Goal: Check status: Check status

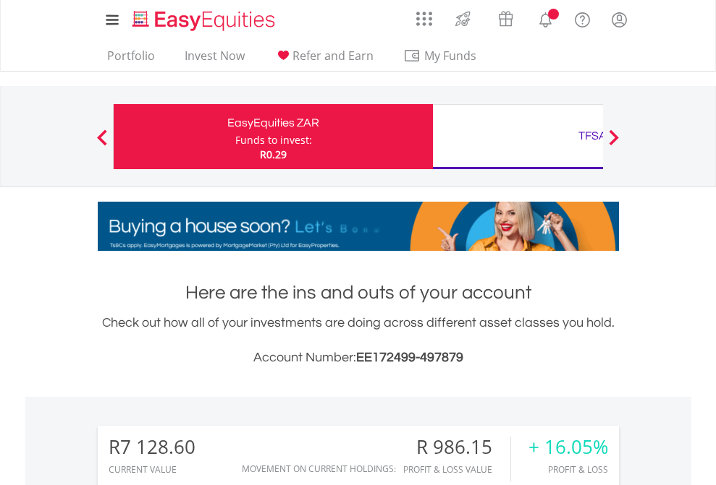
scroll to position [139, 227]
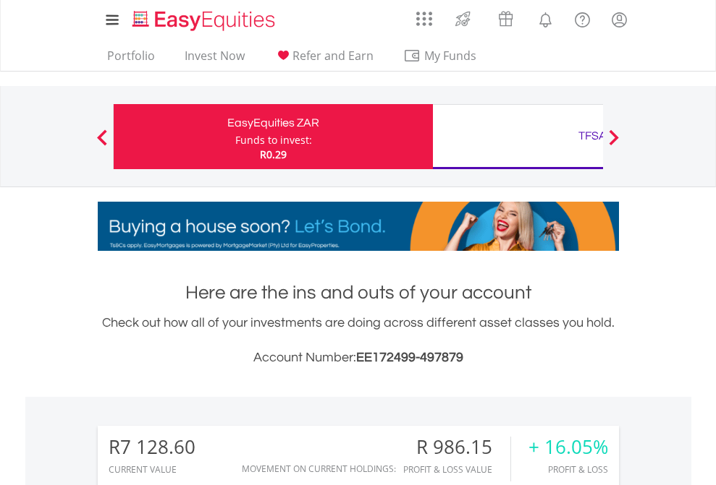
click at [235, 137] on div "Funds to invest:" at bounding box center [273, 140] width 77 height 14
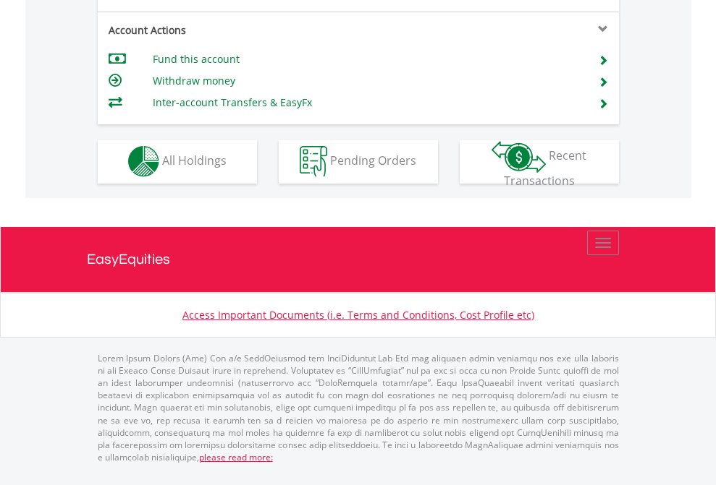
scroll to position [1353, 0]
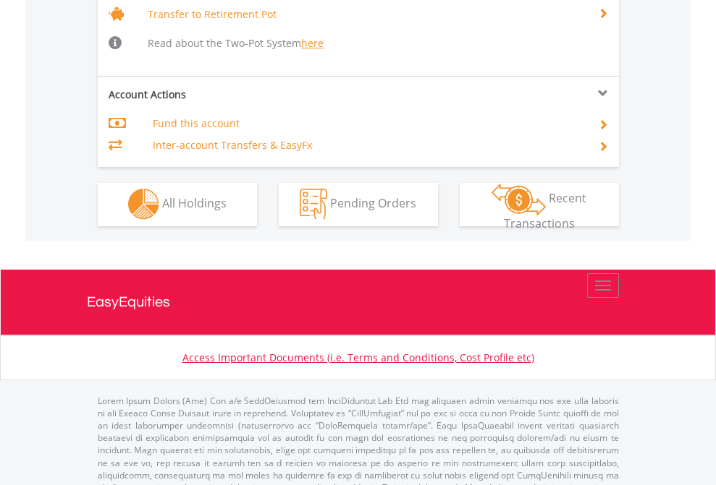
scroll to position [1438, 0]
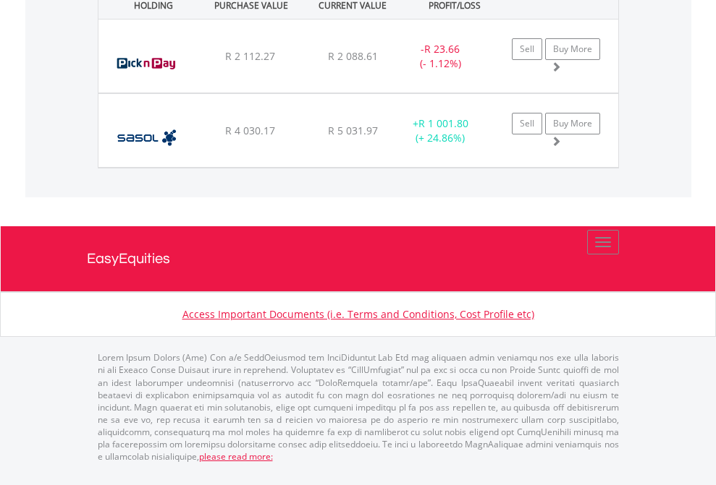
scroll to position [139, 227]
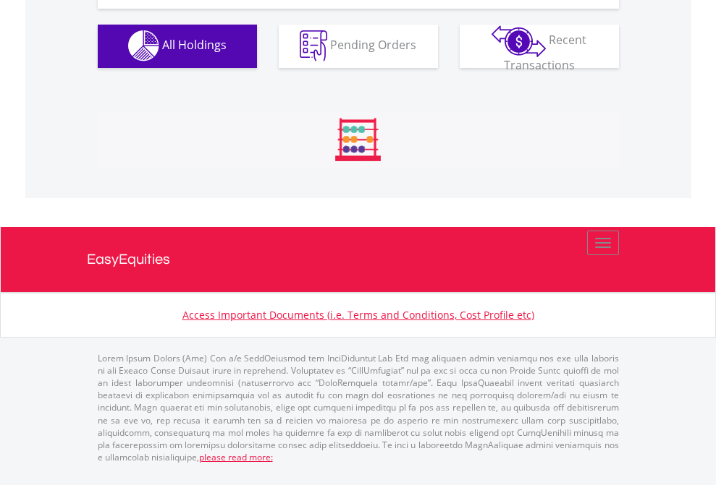
scroll to position [1433, 0]
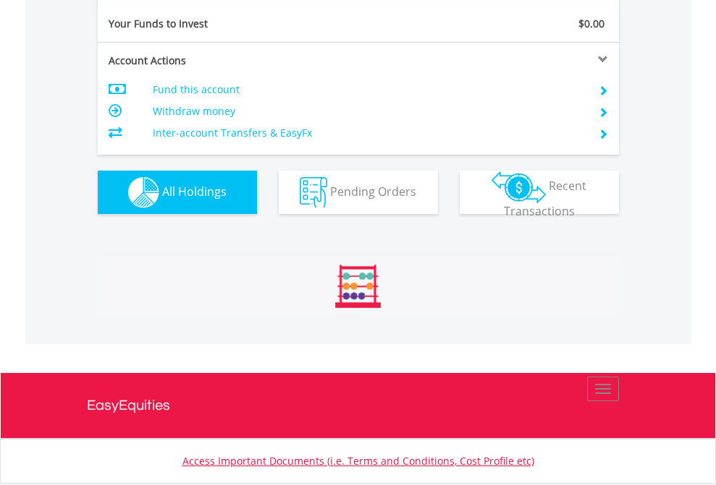
scroll to position [1609, 0]
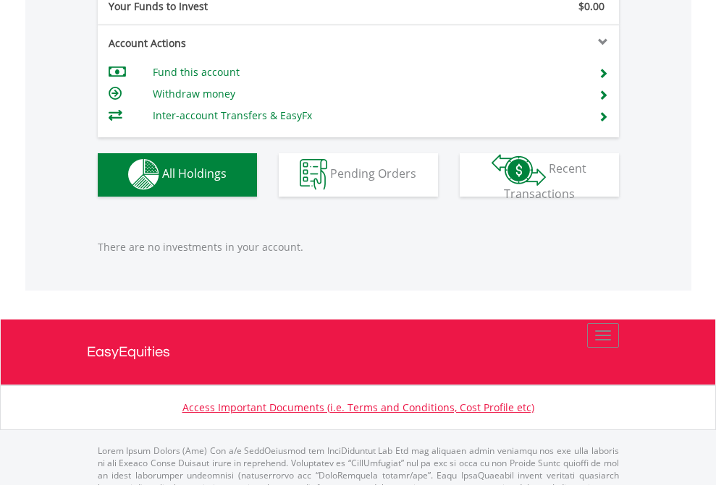
scroll to position [1433, 0]
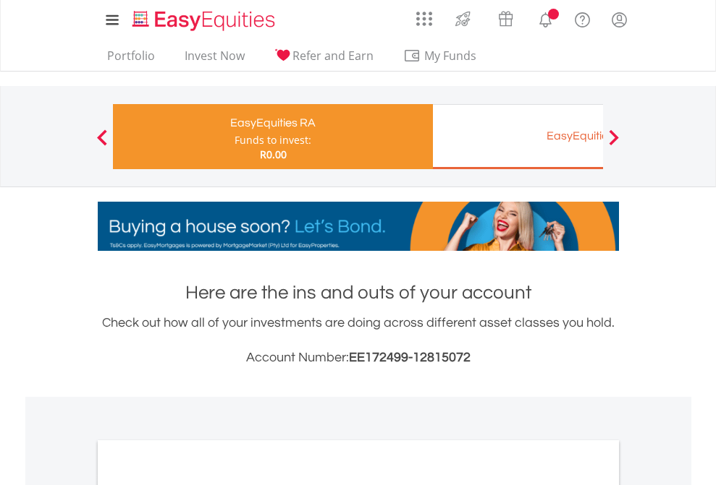
scroll to position [870, 0]
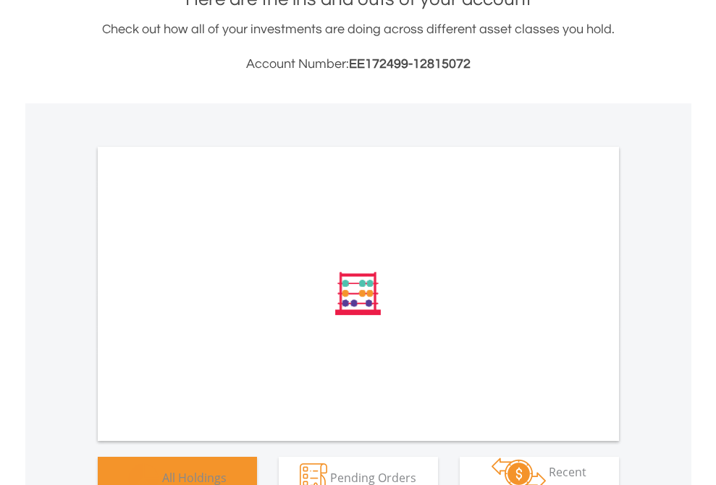
click at [162, 470] on span "All Holdings" at bounding box center [194, 478] width 64 height 16
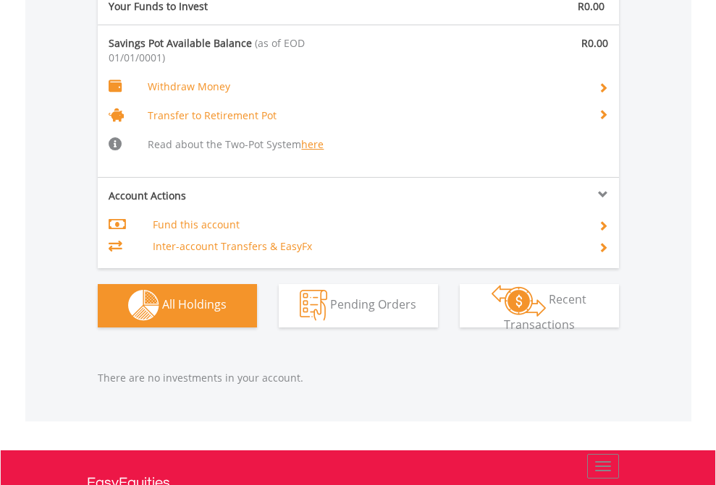
scroll to position [1517, 0]
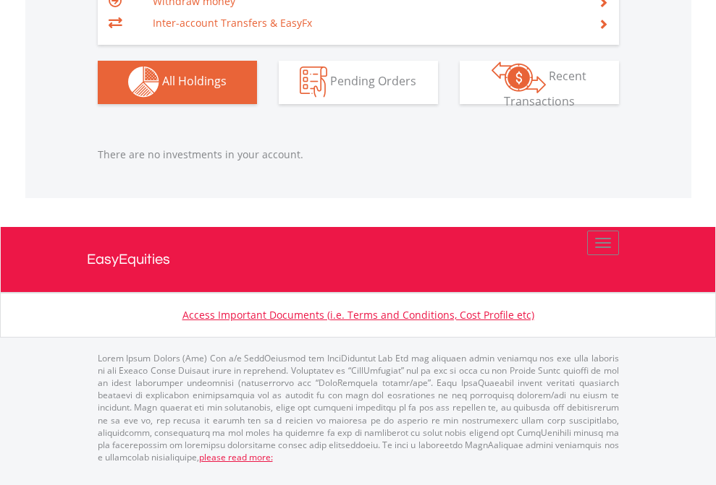
scroll to position [139, 227]
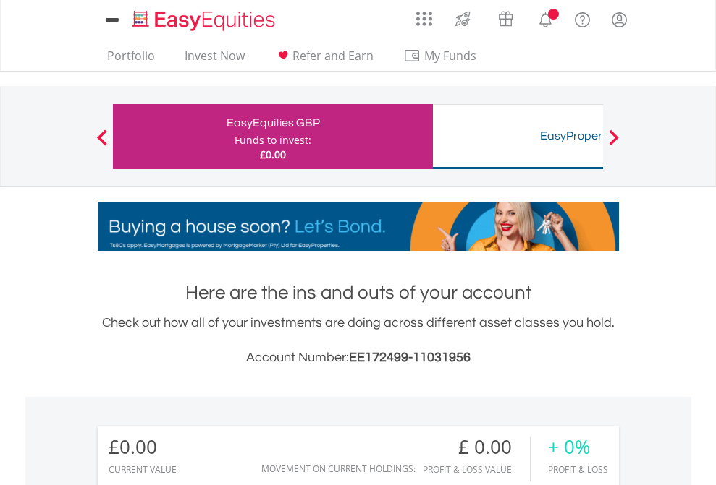
scroll to position [139, 227]
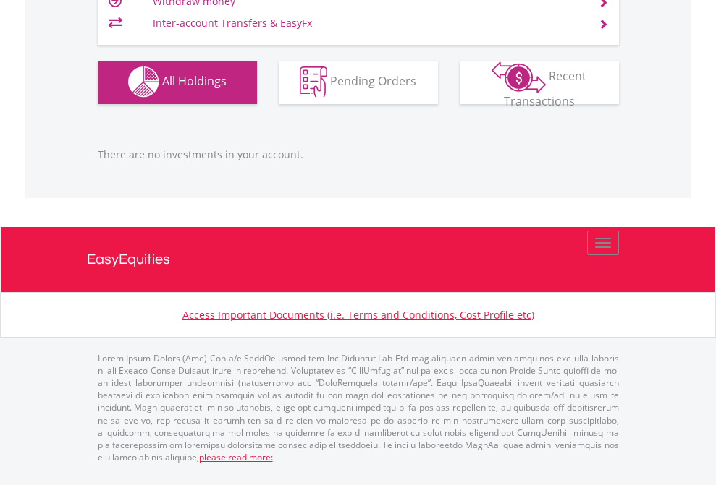
scroll to position [1433, 0]
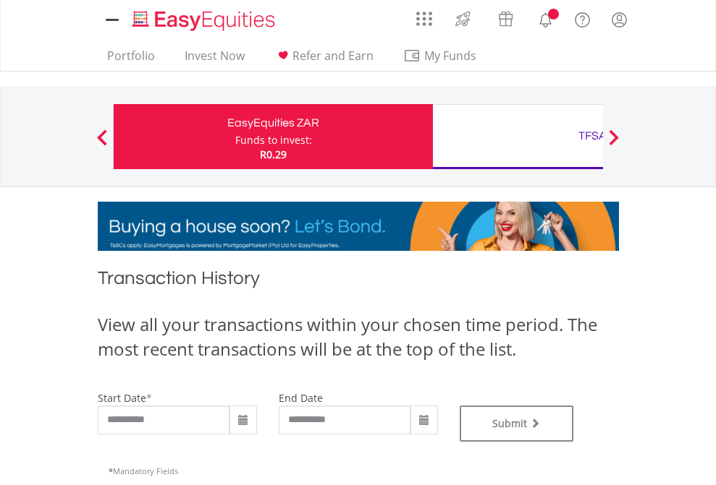
type input "**********"
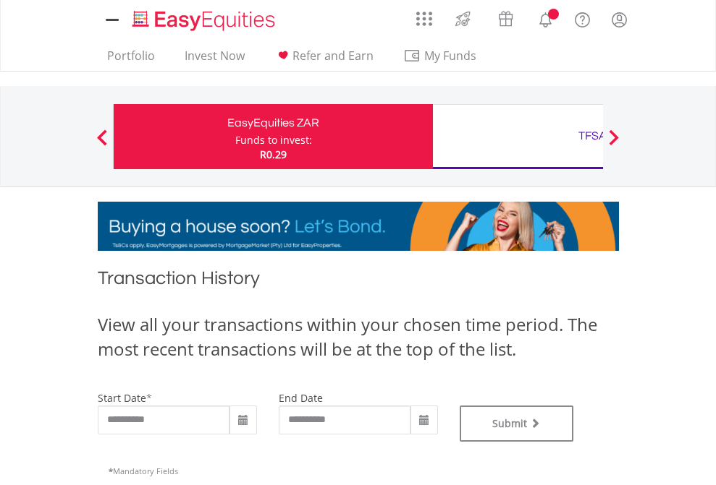
type input "**********"
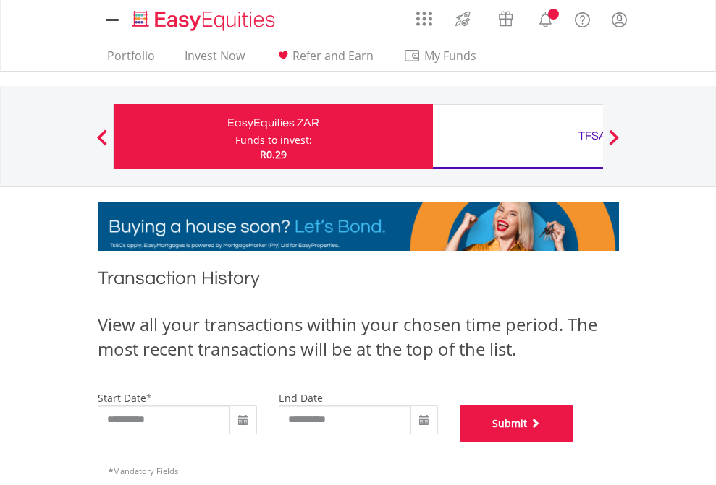
click at [574, 442] on button "Submit" at bounding box center [516, 424] width 114 height 36
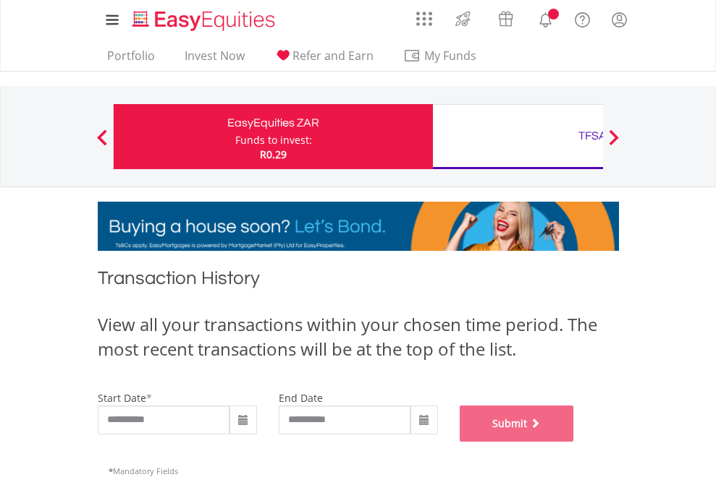
scroll to position [587, 0]
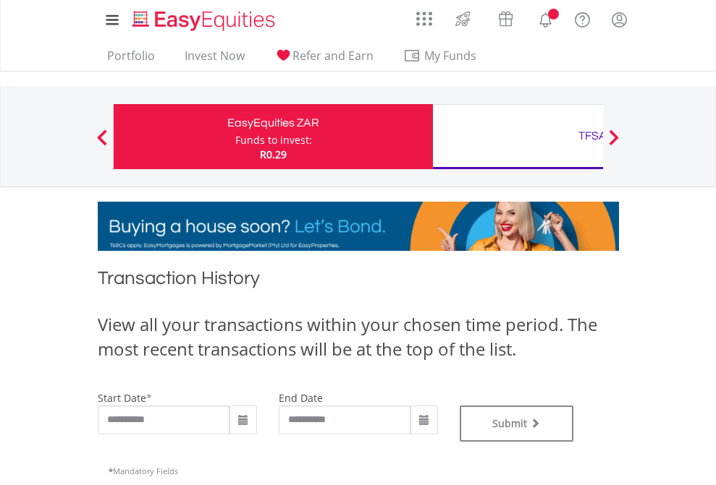
click at [517, 137] on div "TFSA" at bounding box center [592, 136] width 302 height 20
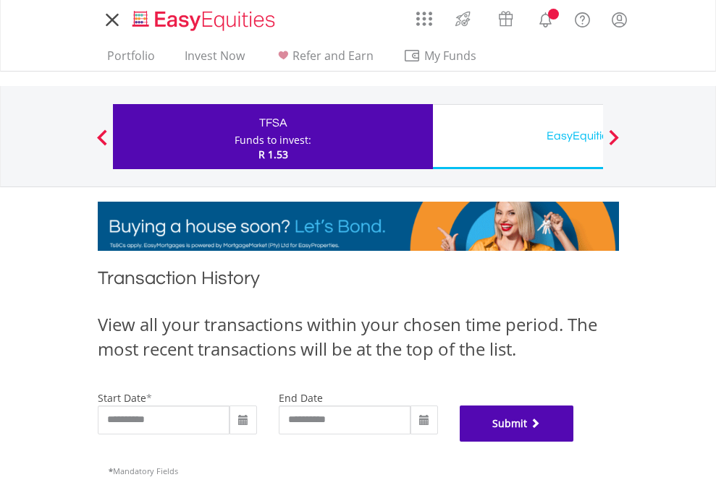
click at [574, 442] on button "Submit" at bounding box center [516, 424] width 114 height 36
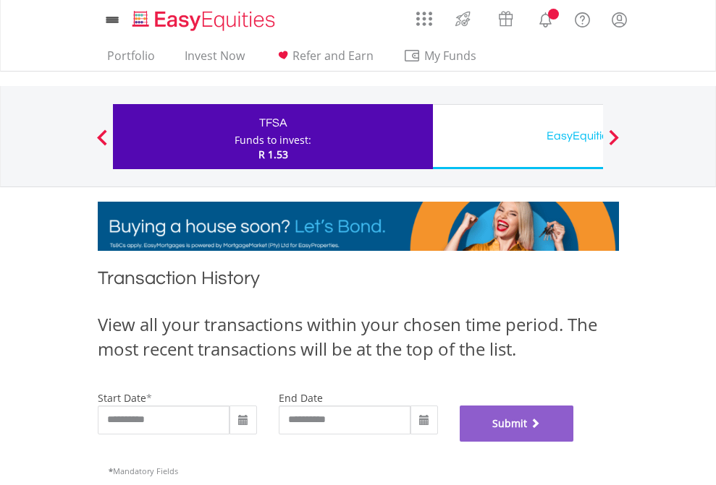
scroll to position [587, 0]
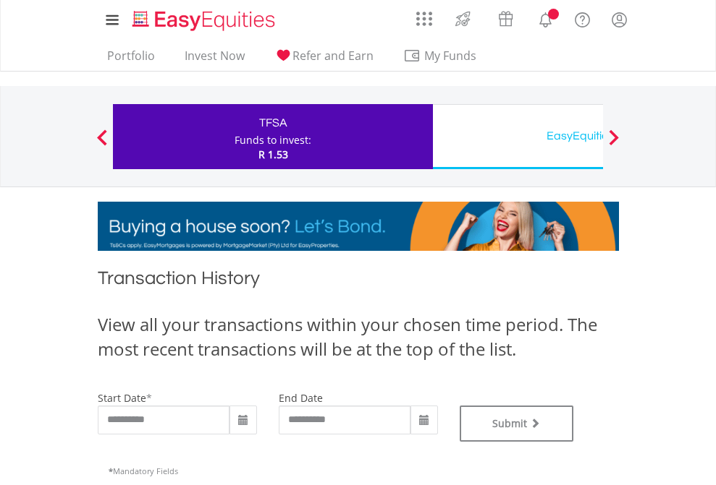
click at [517, 137] on div "EasyEquities USD" at bounding box center [592, 136] width 302 height 20
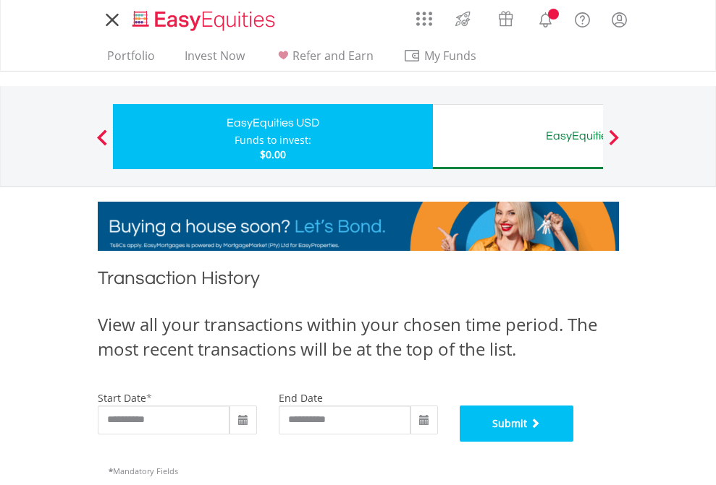
click at [574, 442] on button "Submit" at bounding box center [516, 424] width 114 height 36
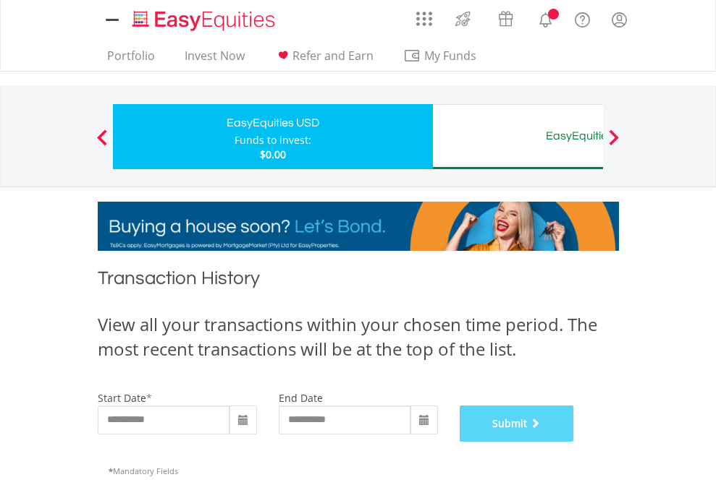
scroll to position [587, 0]
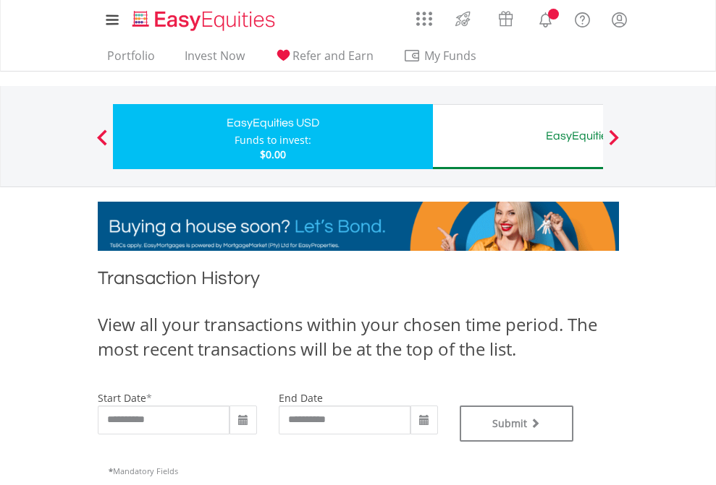
click at [517, 137] on div "EasyEquities AUD" at bounding box center [592, 136] width 302 height 20
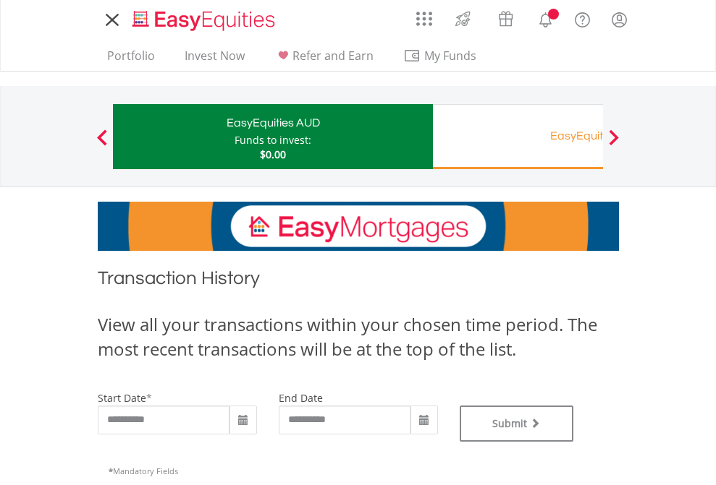
type input "**********"
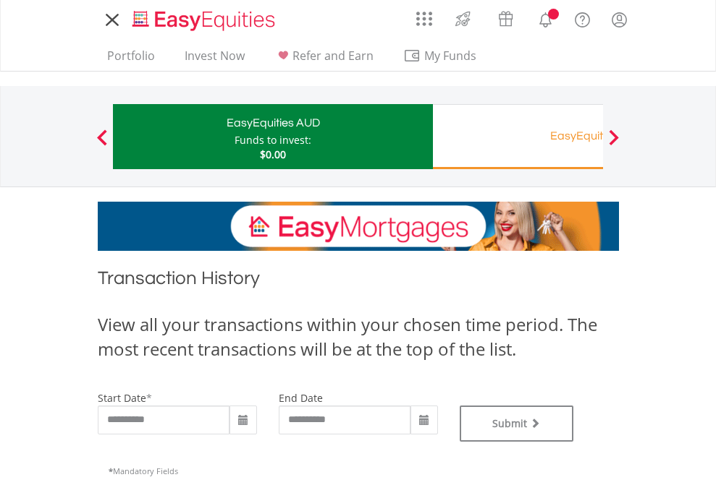
type input "**********"
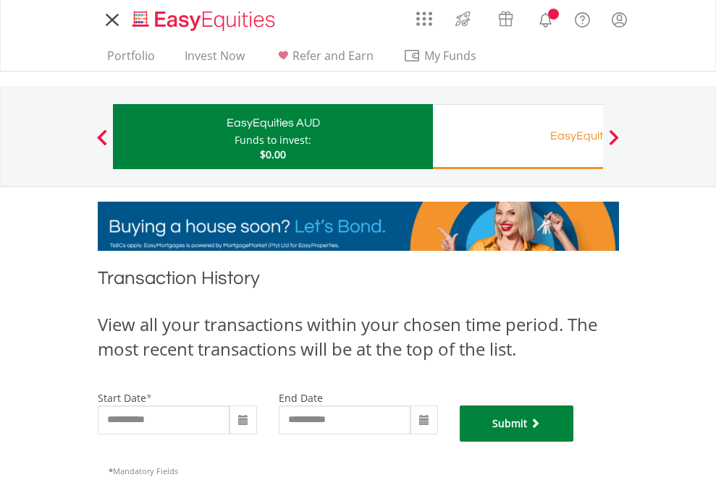
click at [574, 442] on button "Submit" at bounding box center [516, 424] width 114 height 36
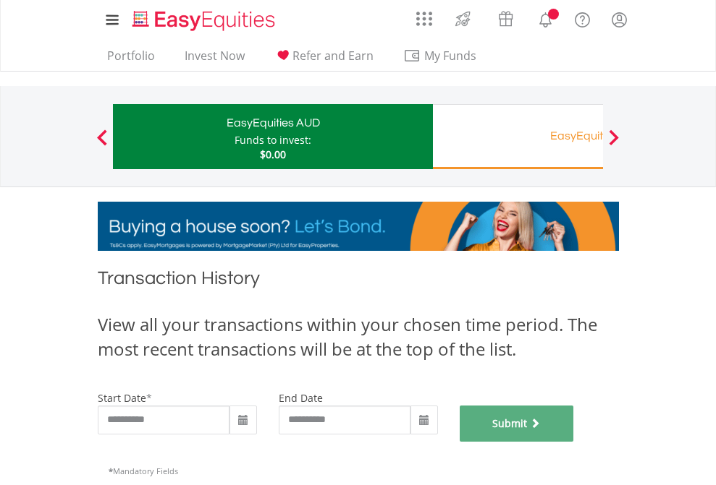
scroll to position [587, 0]
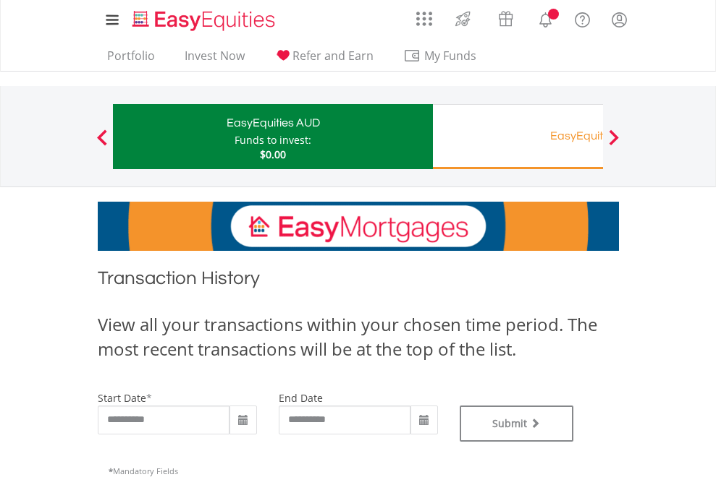
click at [517, 137] on div "EasyEquities RA" at bounding box center [592, 136] width 302 height 20
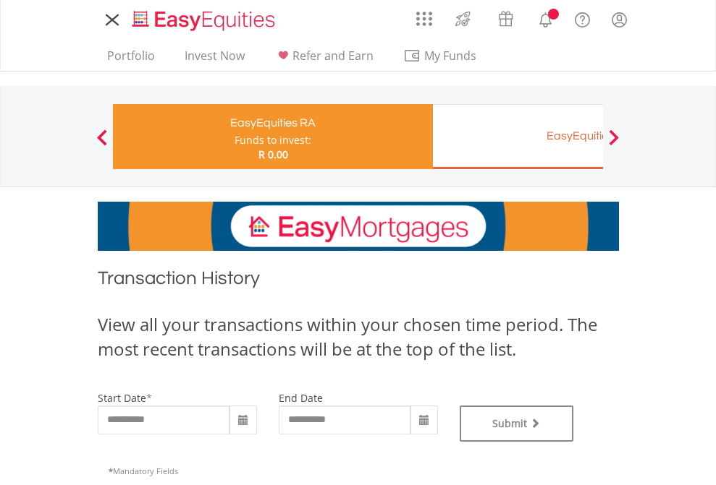
type input "**********"
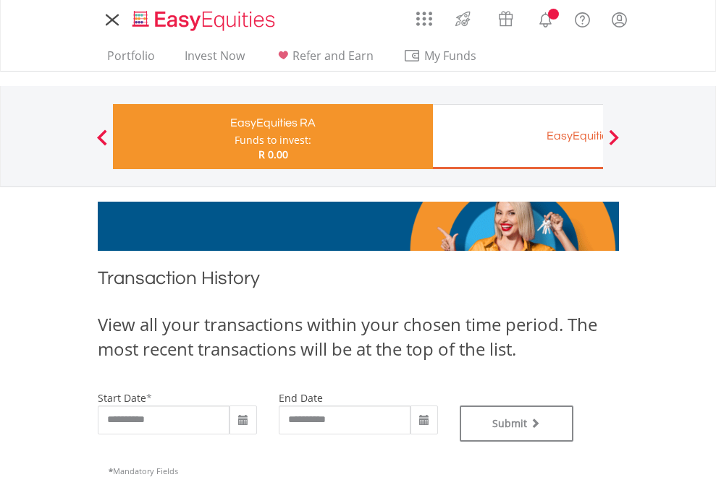
type input "**********"
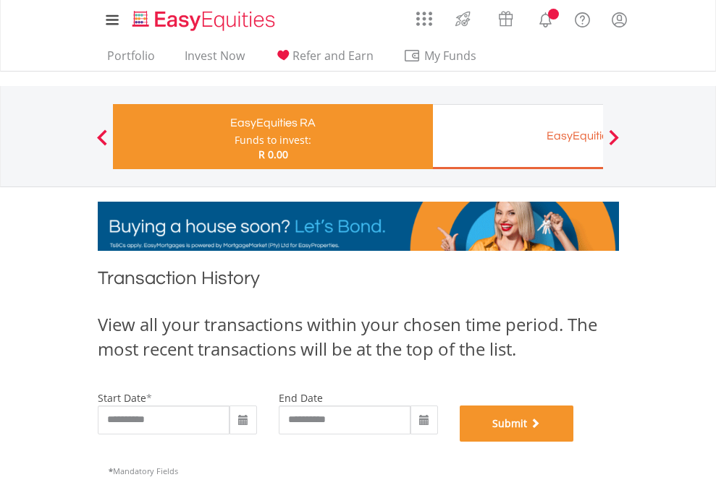
click at [574, 442] on button "Submit" at bounding box center [516, 424] width 114 height 36
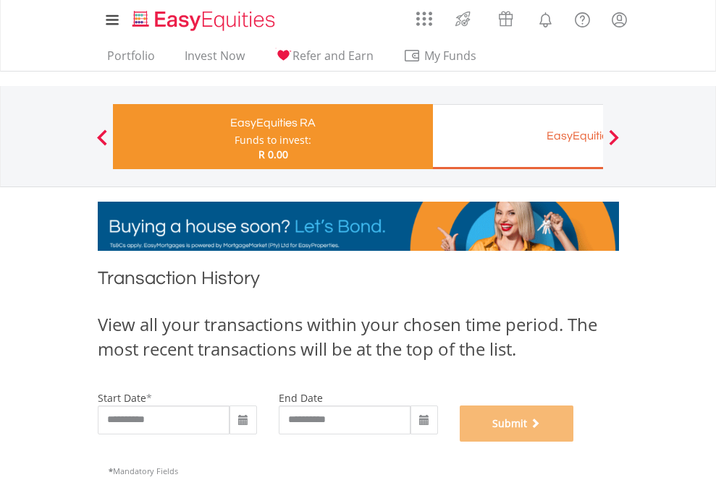
scroll to position [587, 0]
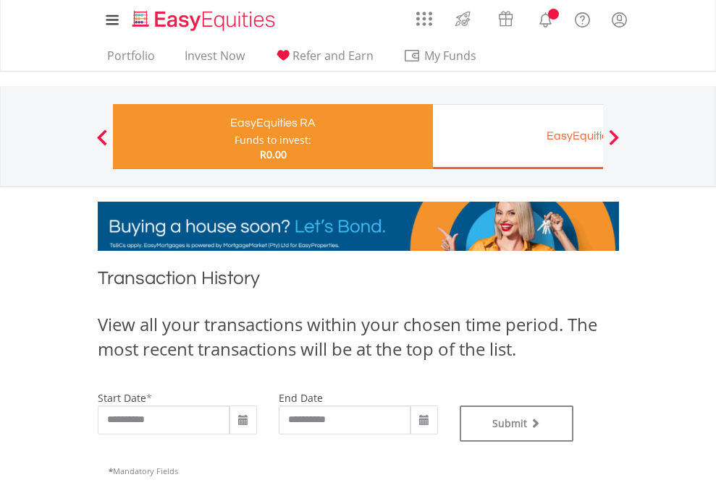
click at [517, 137] on div "EasyEquities EUR" at bounding box center [592, 136] width 302 height 20
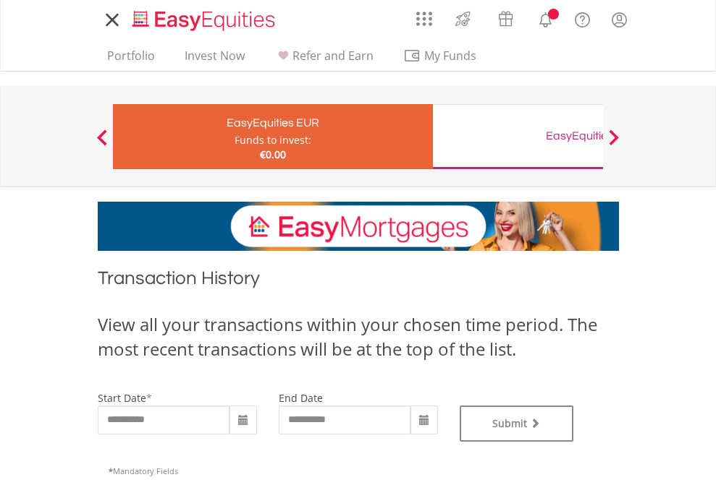
type input "**********"
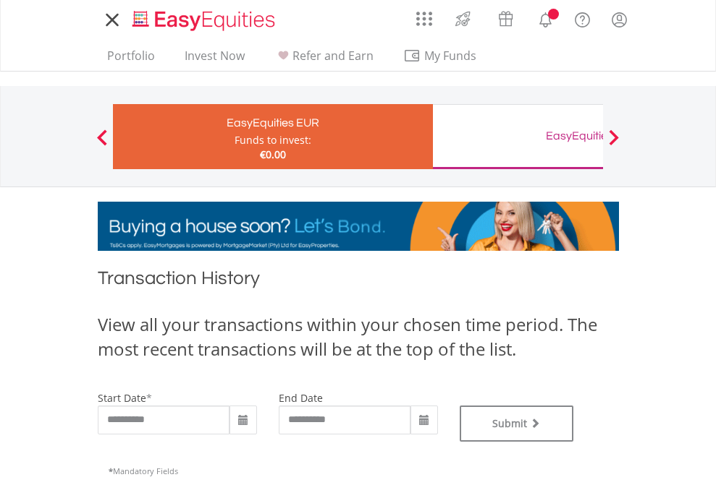
type input "**********"
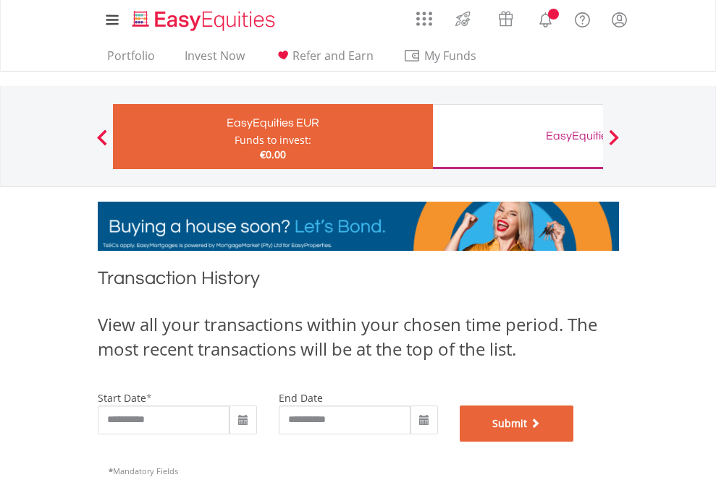
click at [574, 442] on button "Submit" at bounding box center [516, 424] width 114 height 36
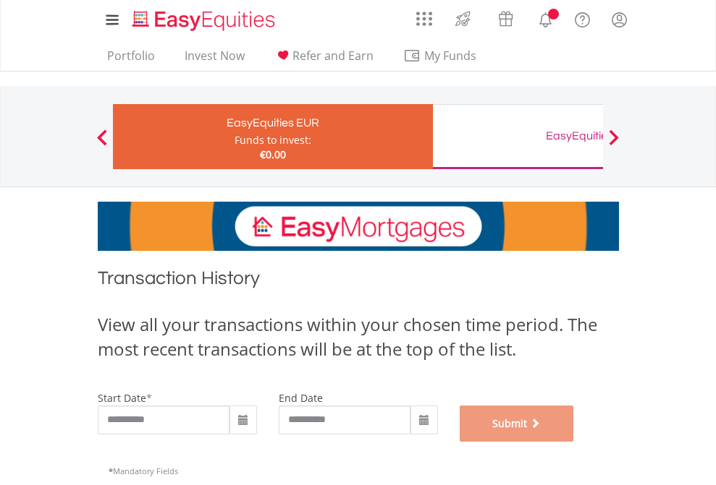
scroll to position [587, 0]
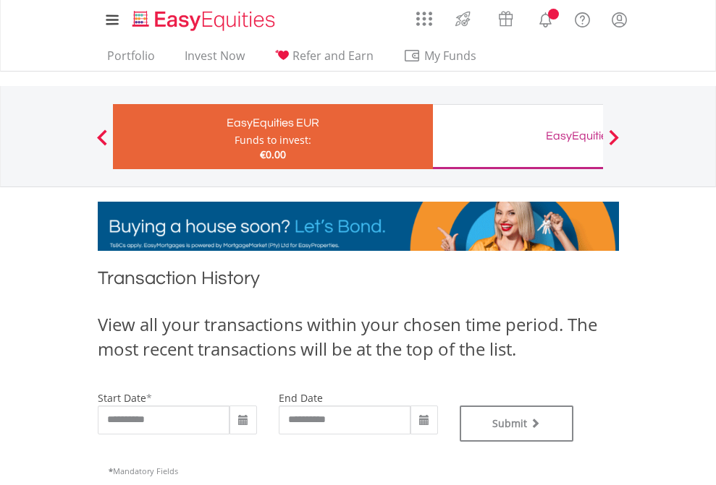
click at [517, 137] on div "EasyEquities GBP" at bounding box center [592, 136] width 302 height 20
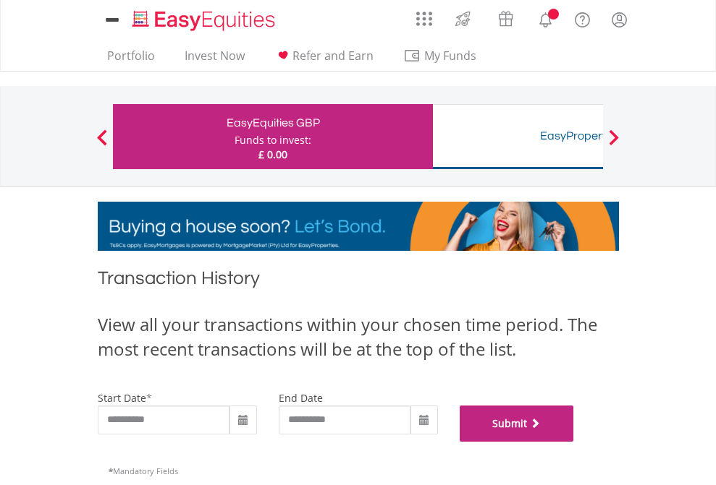
click at [574, 442] on button "Submit" at bounding box center [516, 424] width 114 height 36
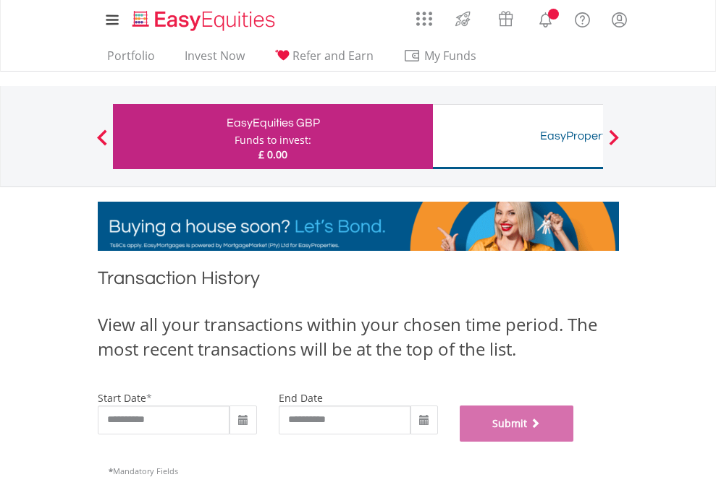
scroll to position [587, 0]
